Goal: Task Accomplishment & Management: Use online tool/utility

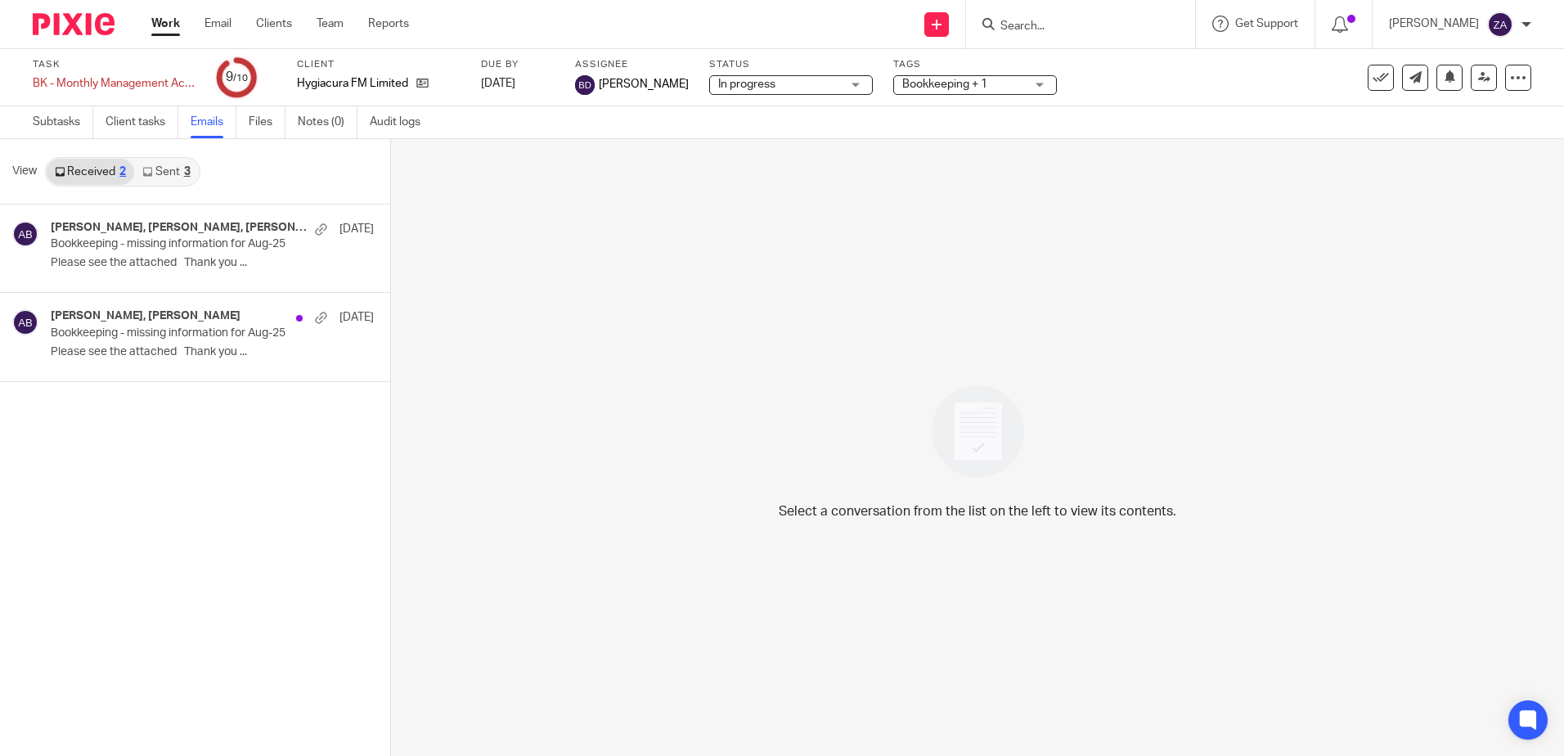
click at [159, 29] on link "Work" at bounding box center [165, 24] width 29 height 16
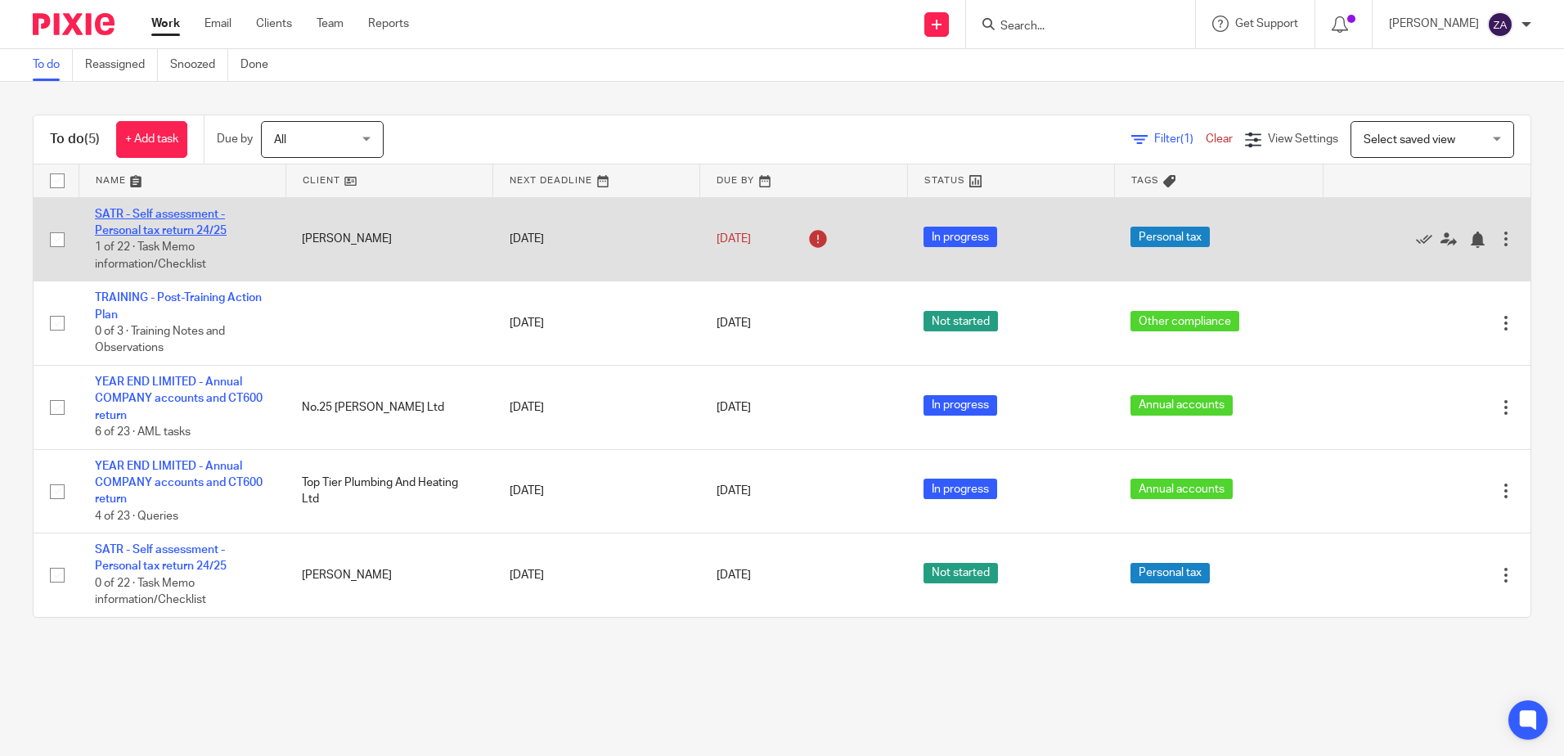
click at [166, 226] on link "SATR - Self assessment - Personal tax return 24/25" at bounding box center [161, 223] width 132 height 28
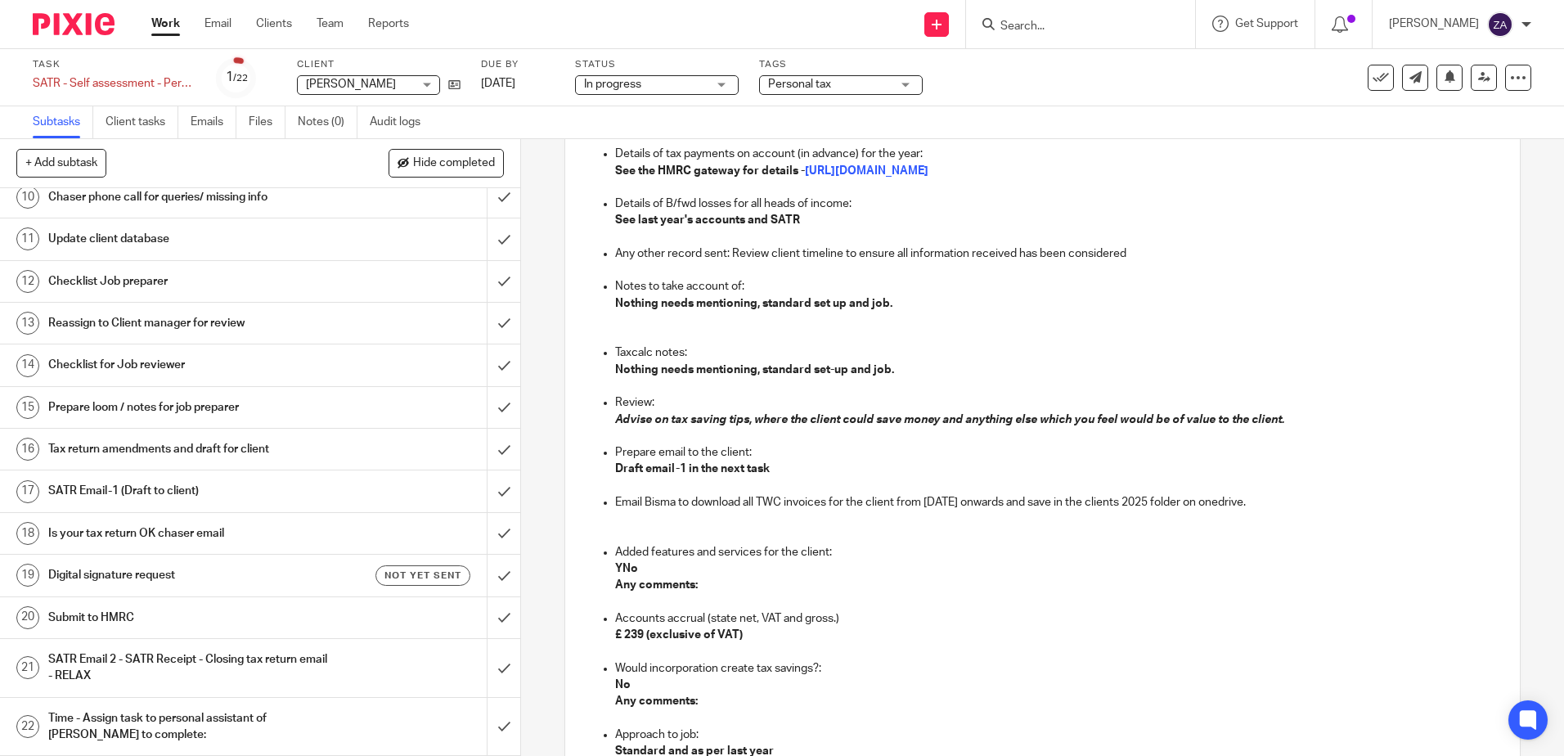
scroll to position [1309, 0]
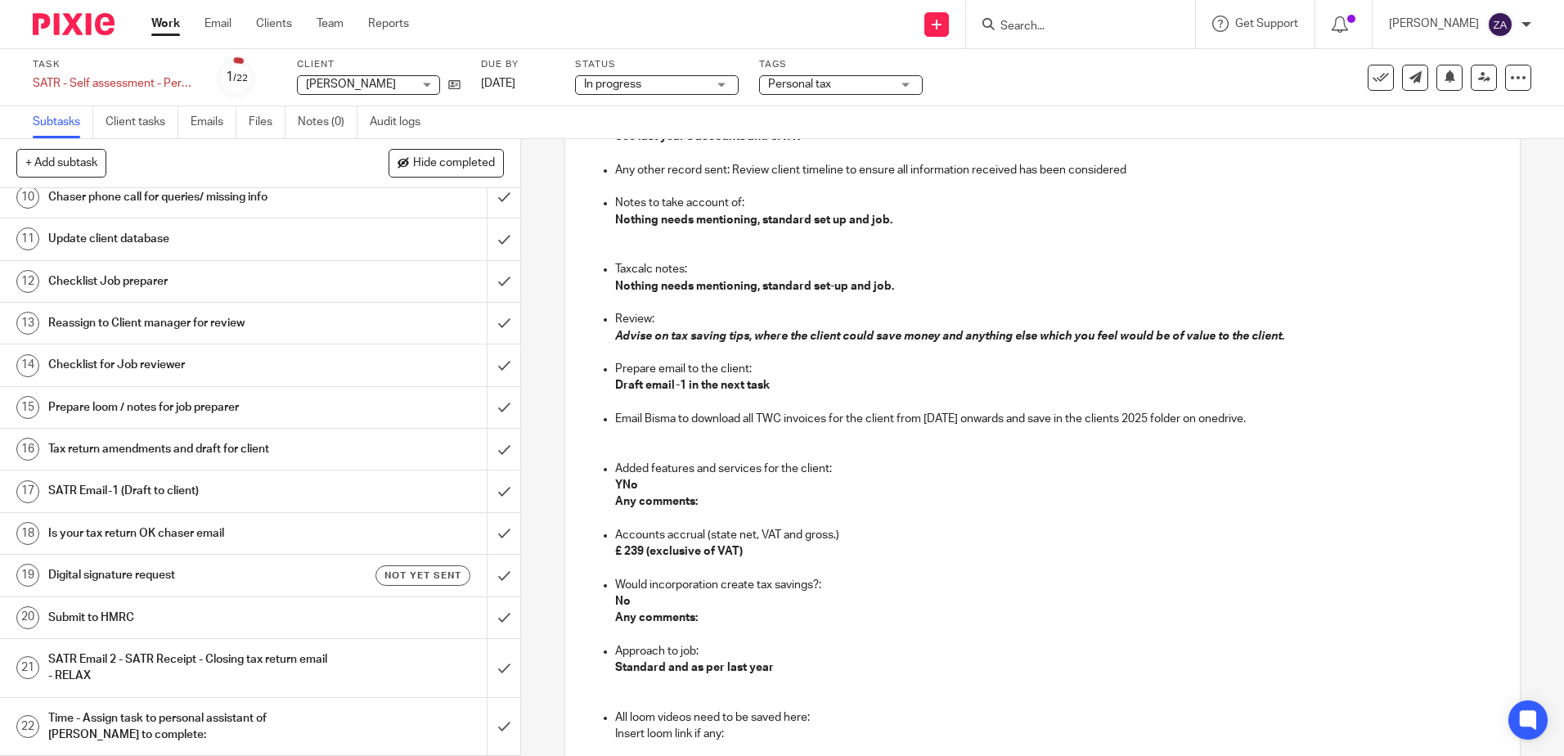
click at [910, 552] on p "£ 239 (exclusive of VAT)" at bounding box center [1058, 551] width 887 height 16
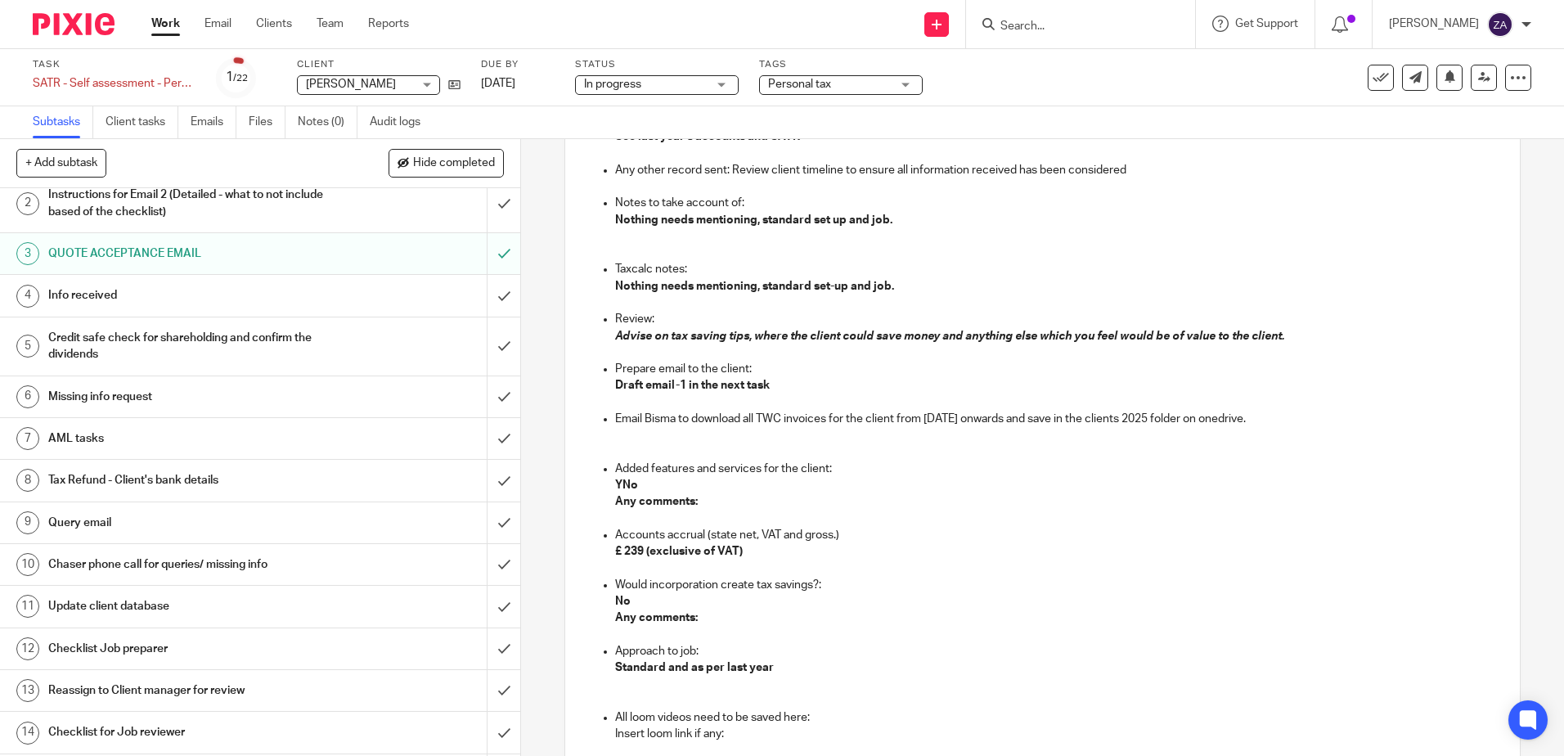
scroll to position [0, 0]
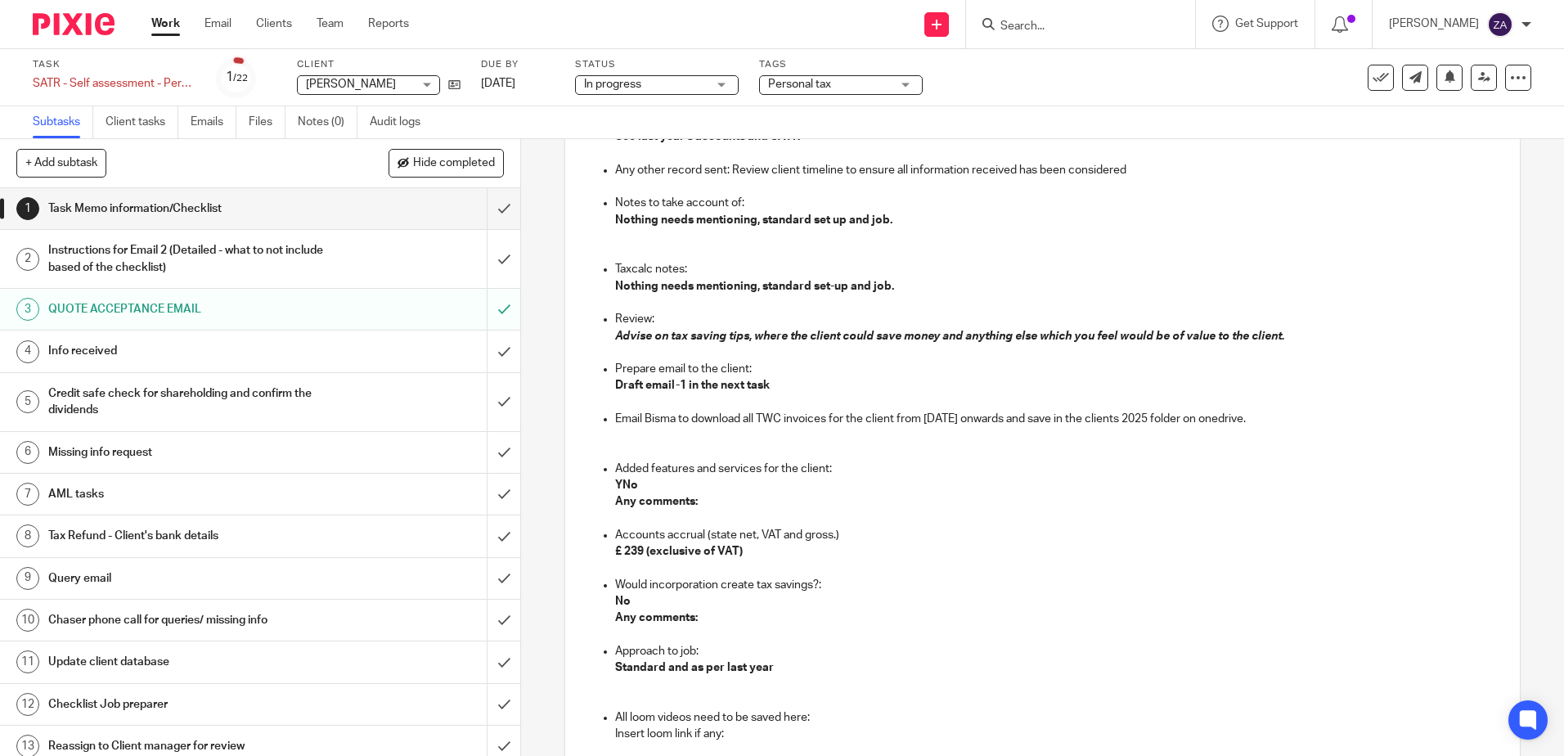
click at [375, 254] on div "Instructions for Email 2 (Detailed - what to not include based of the checklist)" at bounding box center [259, 259] width 423 height 42
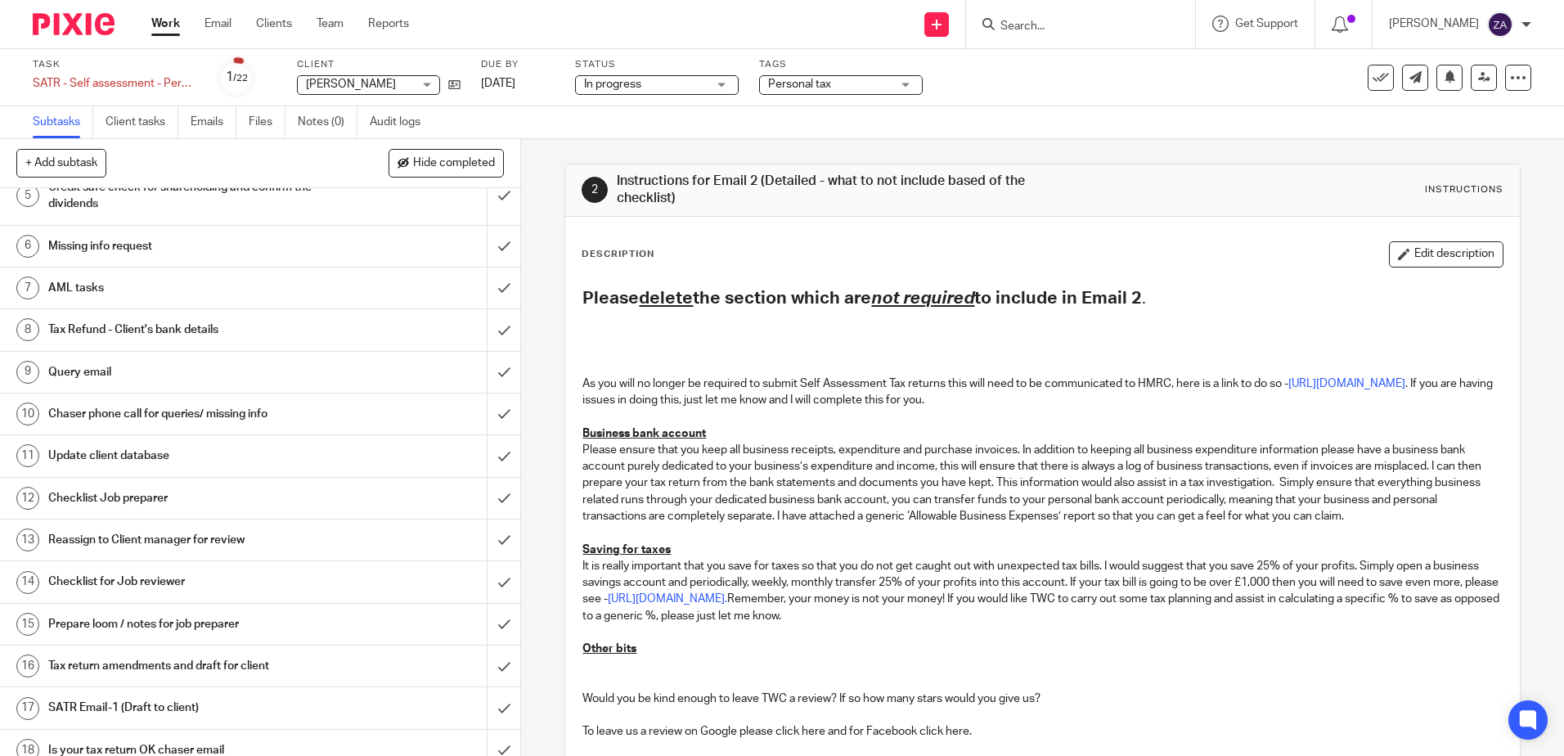
scroll to position [206, 0]
